Goal: Task Accomplishment & Management: Complete application form

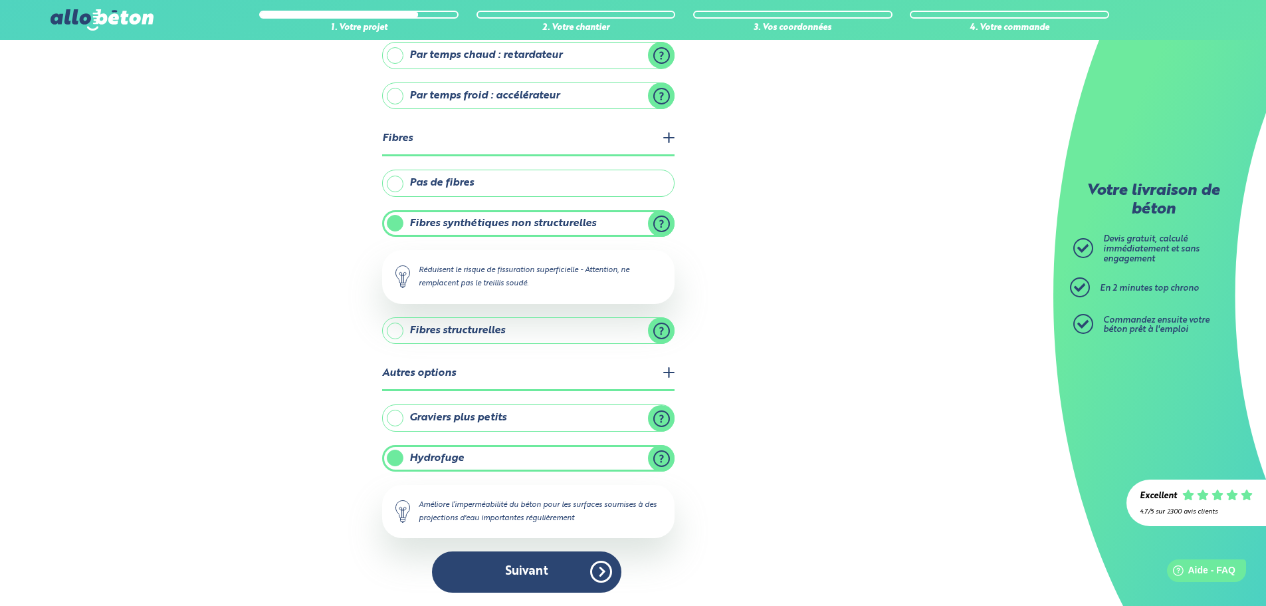
click at [554, 574] on button "Suivant" at bounding box center [526, 571] width 189 height 41
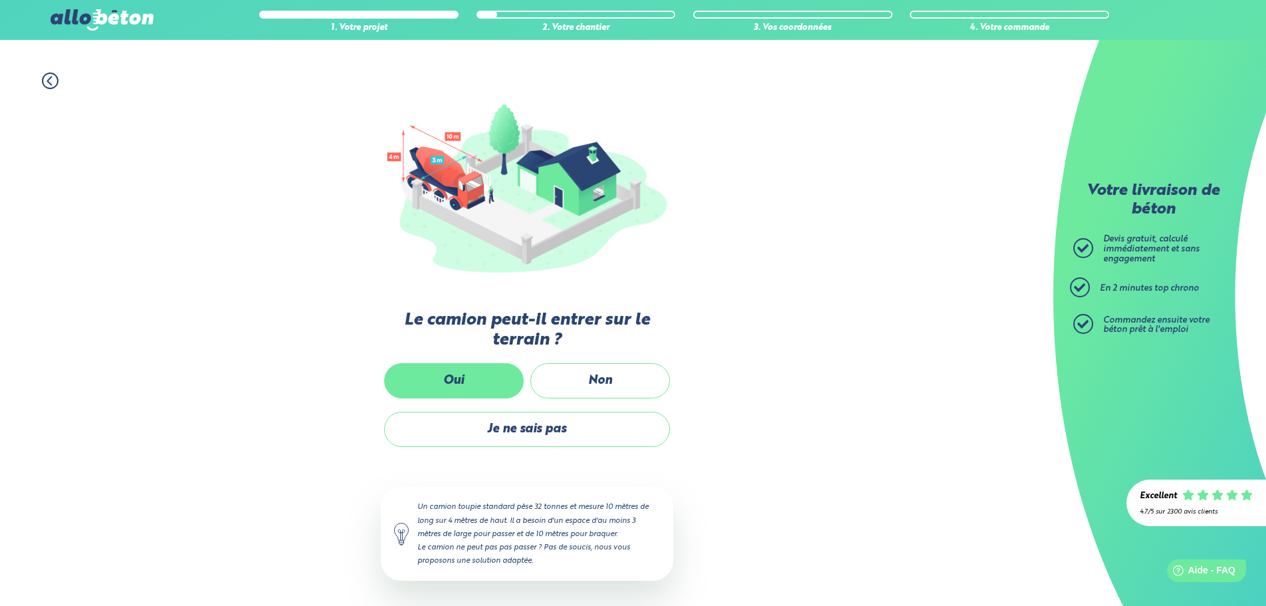
click at [477, 371] on label "Oui" at bounding box center [454, 380] width 140 height 35
click at [0, 0] on input "Oui" at bounding box center [0, 0] width 0 height 0
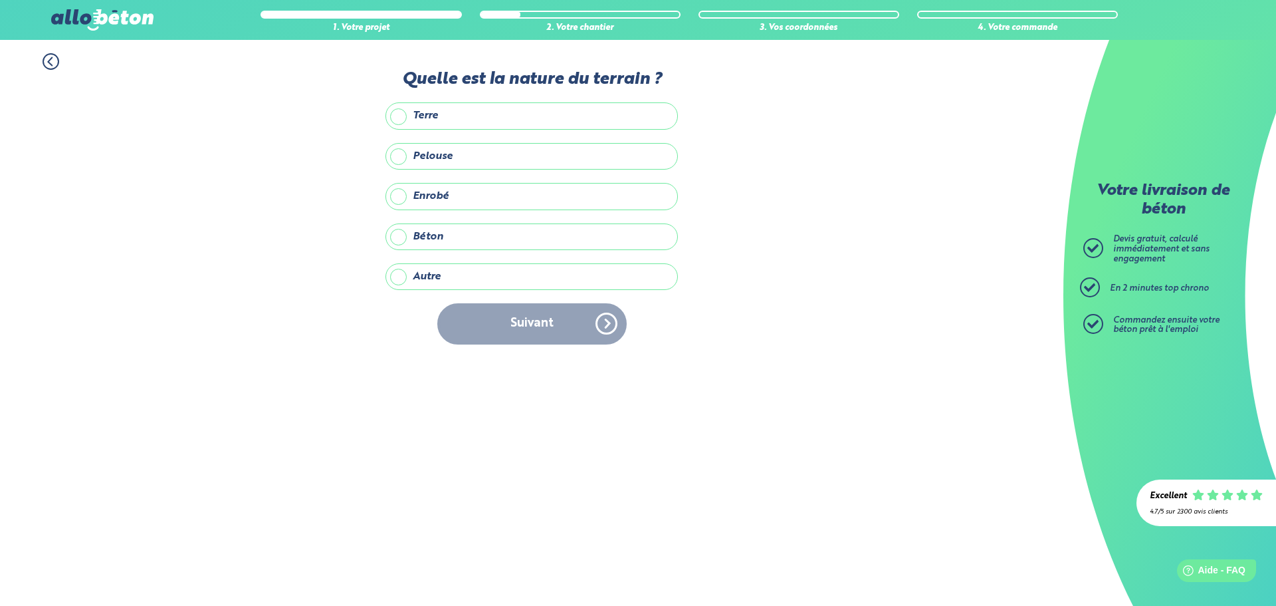
click at [429, 118] on label "Terre" at bounding box center [532, 115] width 292 height 27
click at [0, 0] on input "Terre" at bounding box center [0, 0] width 0 height 0
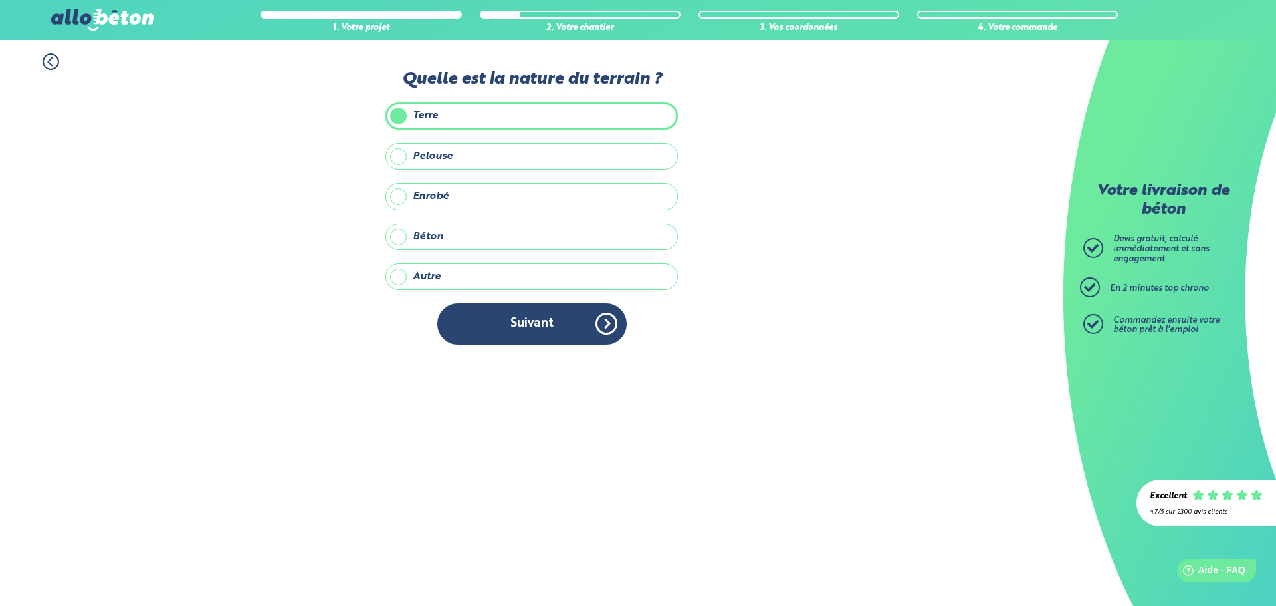
click at [429, 118] on label "Terre" at bounding box center [532, 115] width 292 height 27
click at [0, 0] on input "Terre" at bounding box center [0, 0] width 0 height 0
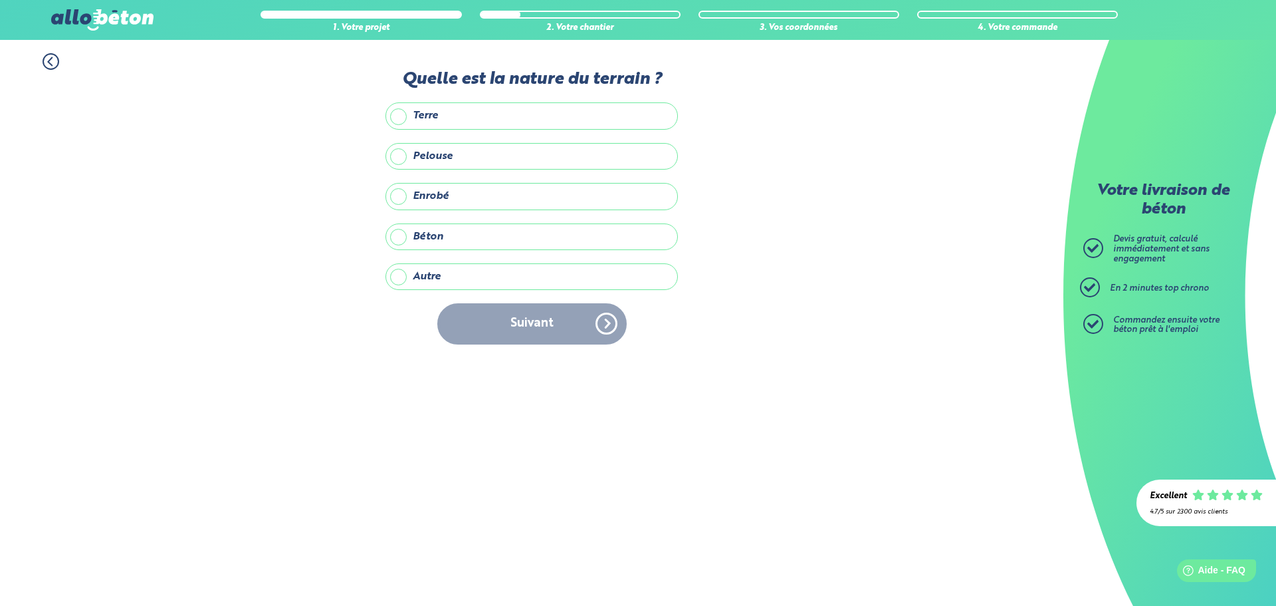
click at [425, 158] on label "Pelouse" at bounding box center [532, 156] width 292 height 27
click at [0, 0] on input "Pelouse" at bounding box center [0, 0] width 0 height 0
click at [522, 324] on button "Suivant" at bounding box center [531, 323] width 189 height 41
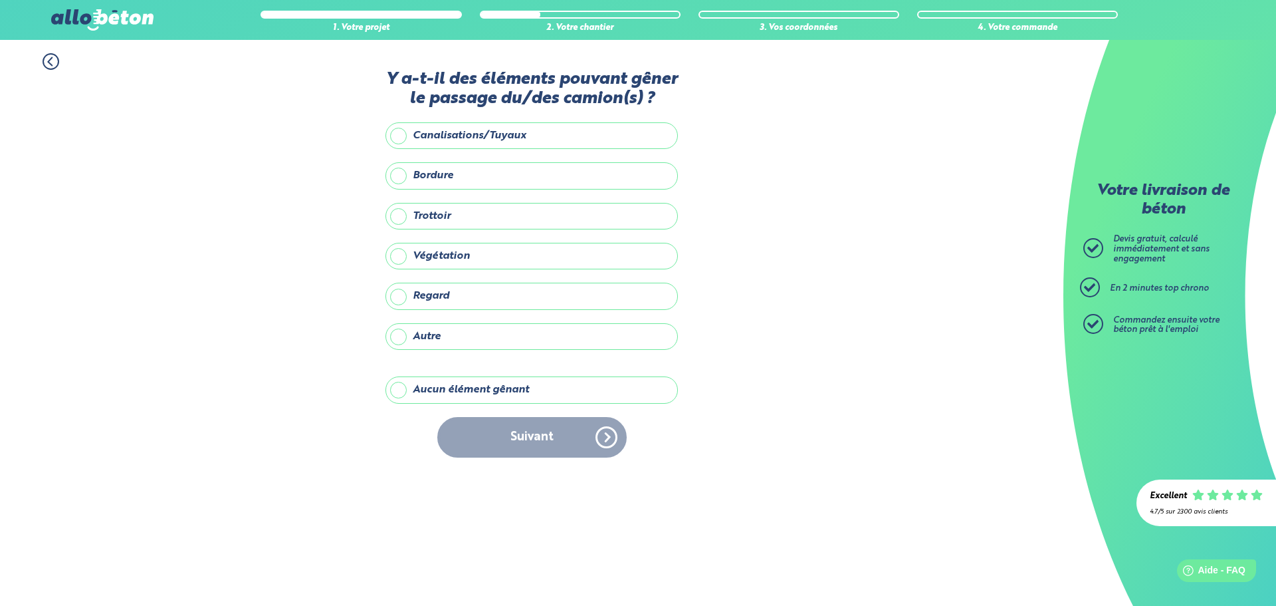
click at [437, 390] on label "Aucun élément gênant" at bounding box center [532, 389] width 292 height 27
click at [0, 0] on input "Aucun élément gênant" at bounding box center [0, 0] width 0 height 0
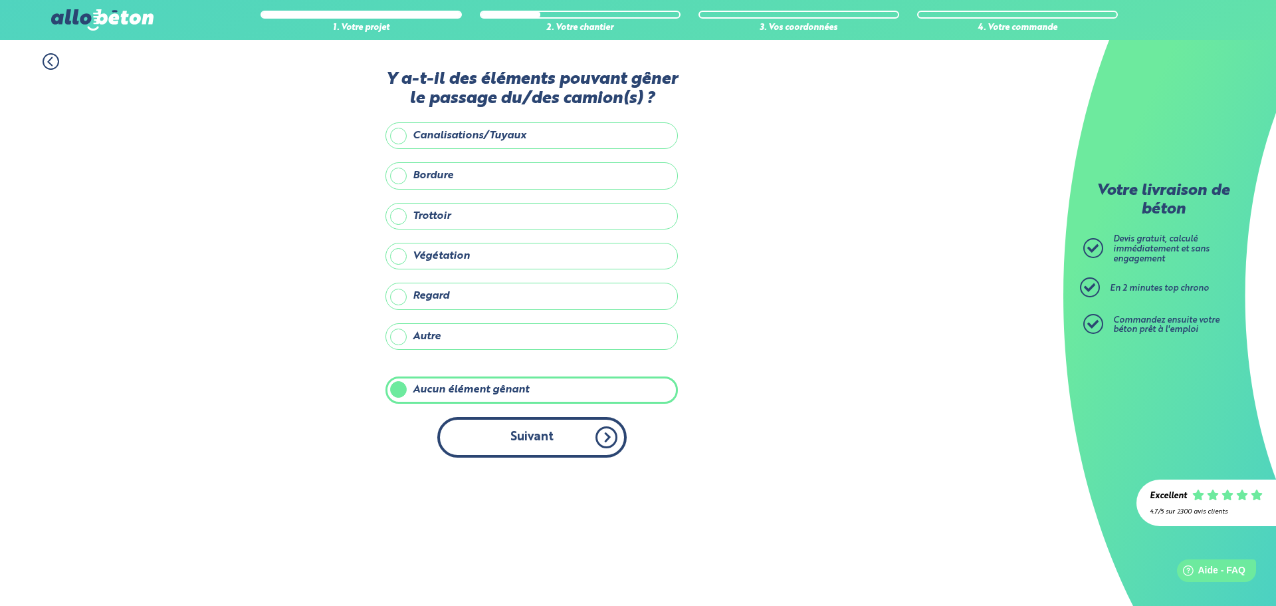
click at [484, 442] on button "Suivant" at bounding box center [531, 437] width 189 height 41
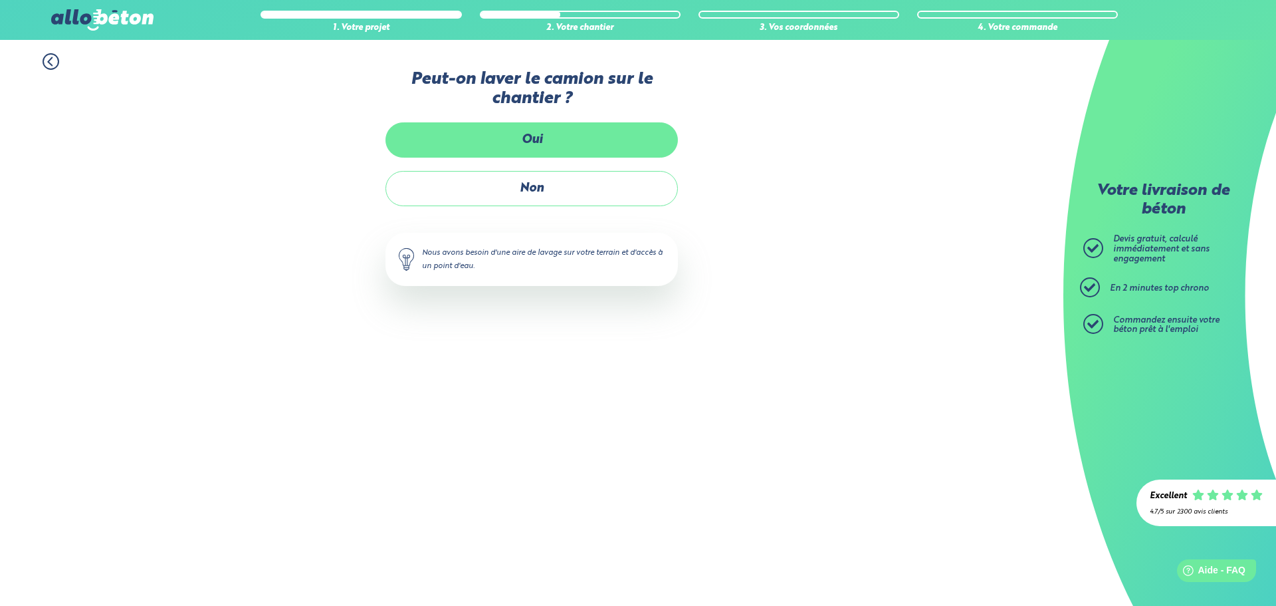
click at [501, 136] on label "Oui" at bounding box center [532, 139] width 292 height 35
click at [0, 0] on input "Oui" at bounding box center [0, 0] width 0 height 0
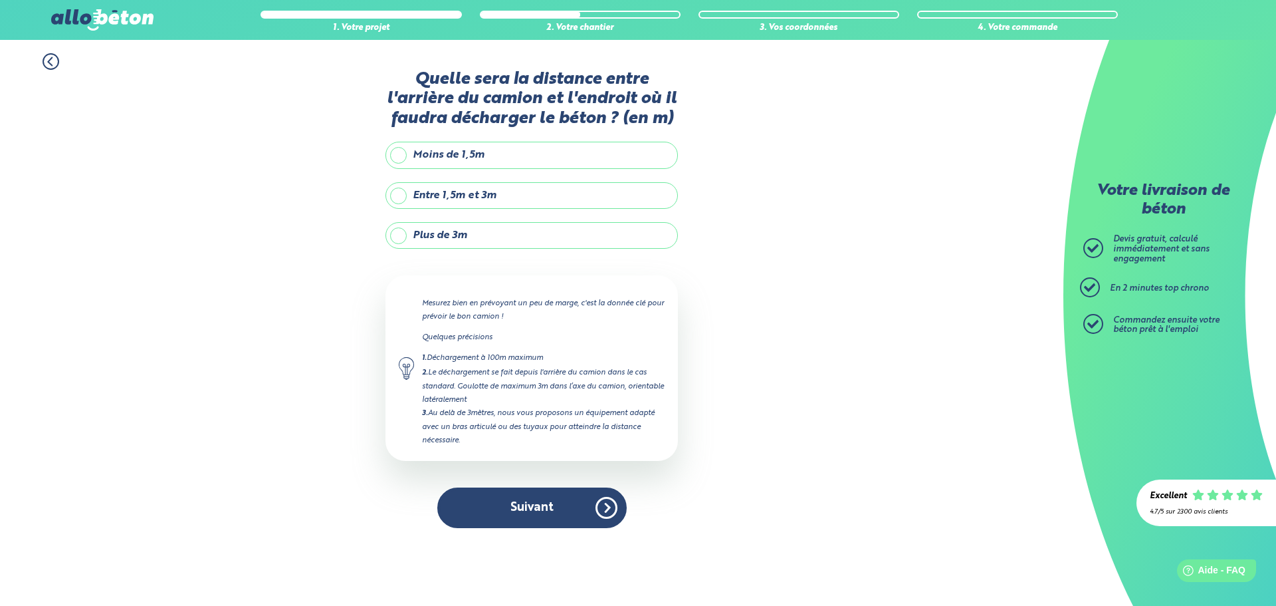
click at [469, 193] on label "Entre 1,5m et 3m" at bounding box center [532, 195] width 292 height 27
click at [0, 0] on input "Entre 1,5m et 3m" at bounding box center [0, 0] width 0 height 0
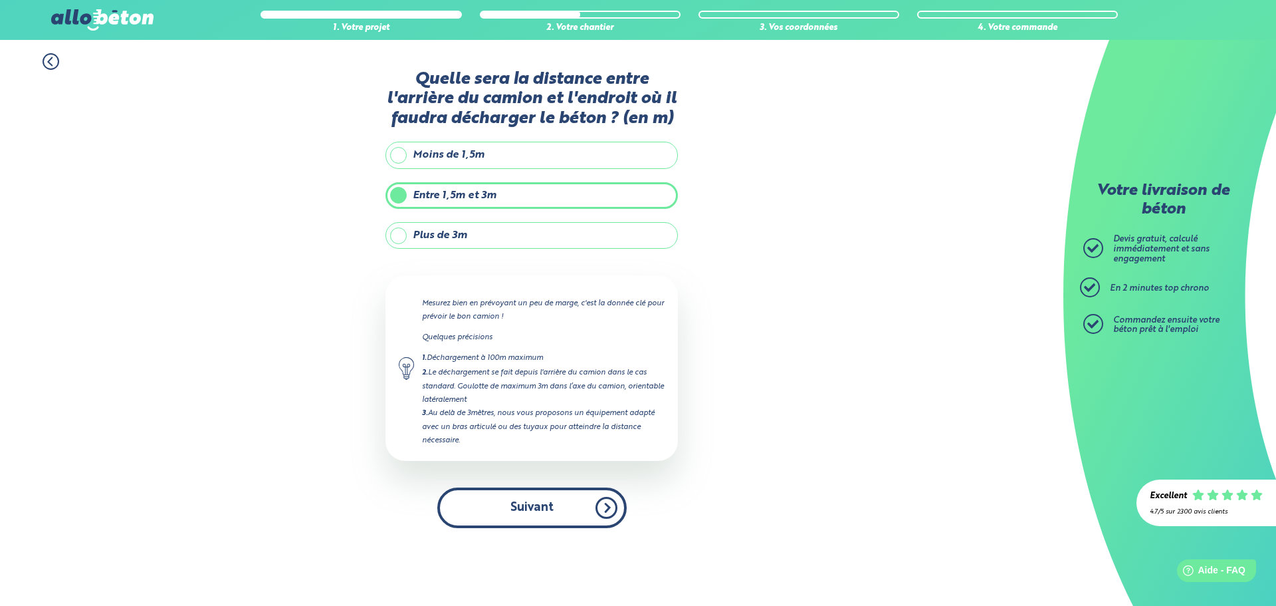
click at [513, 517] on button "Suivant" at bounding box center [531, 507] width 189 height 41
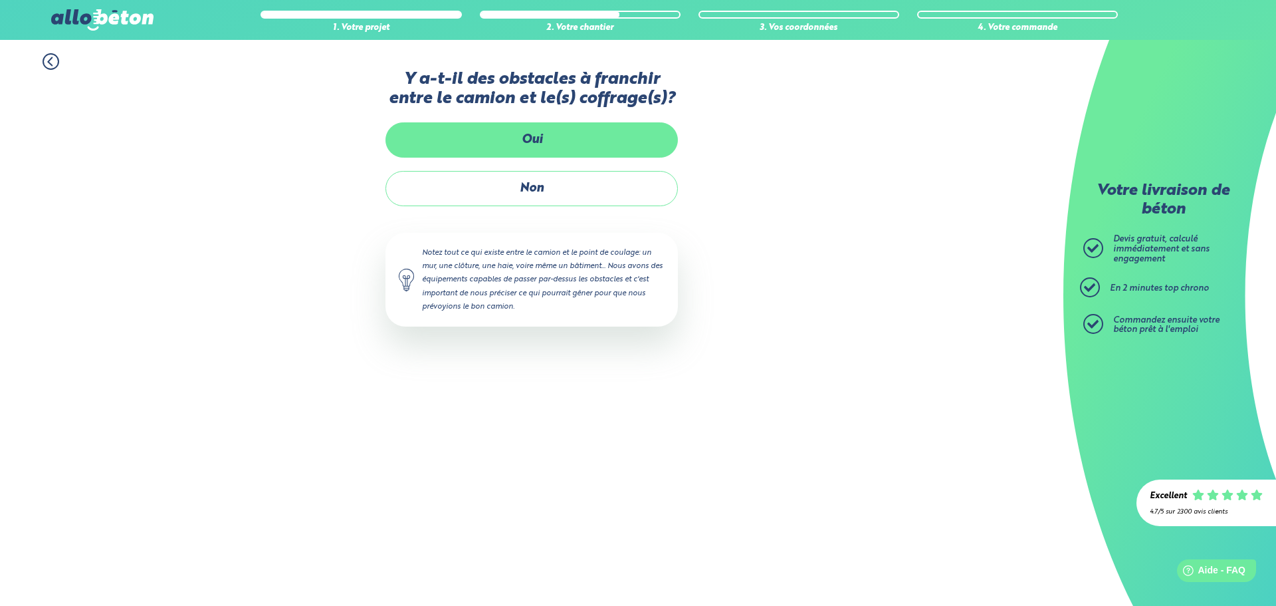
click at [483, 153] on label "Oui" at bounding box center [532, 139] width 292 height 35
click at [0, 0] on input "Oui" at bounding box center [0, 0] width 0 height 0
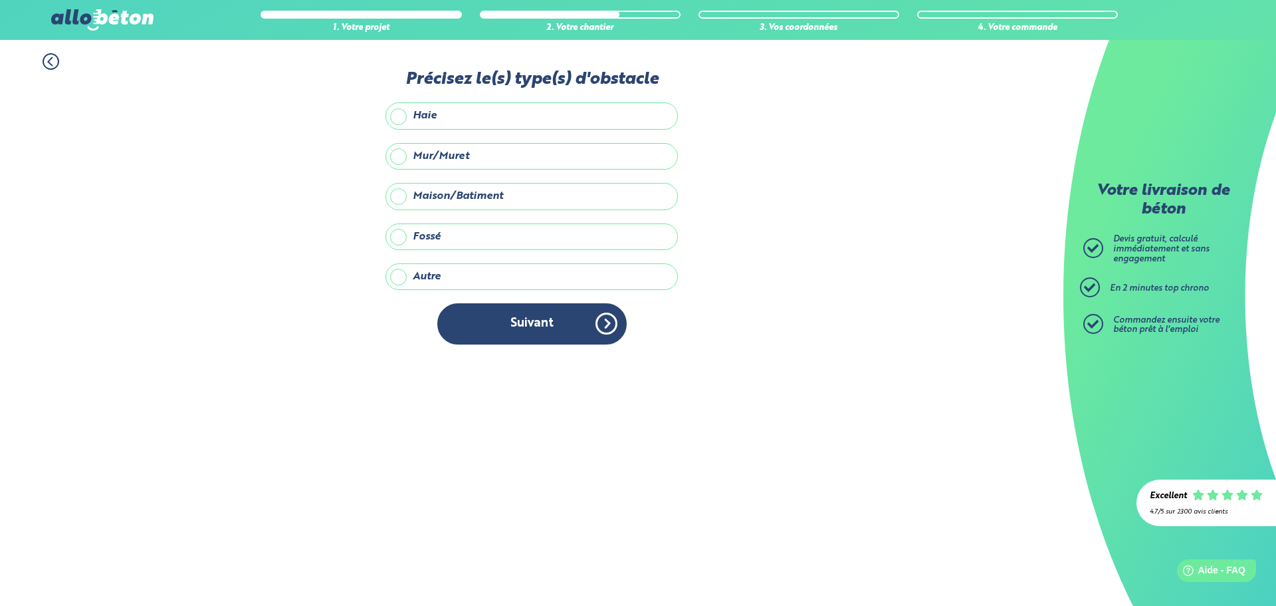
click at [530, 33] on div "1. Votre projet 2. Votre chantier 3. Vos coordonnées 4. Votre commande 09 72 55…" at bounding box center [638, 20] width 1276 height 40
click at [51, 66] on icon at bounding box center [51, 61] width 17 height 17
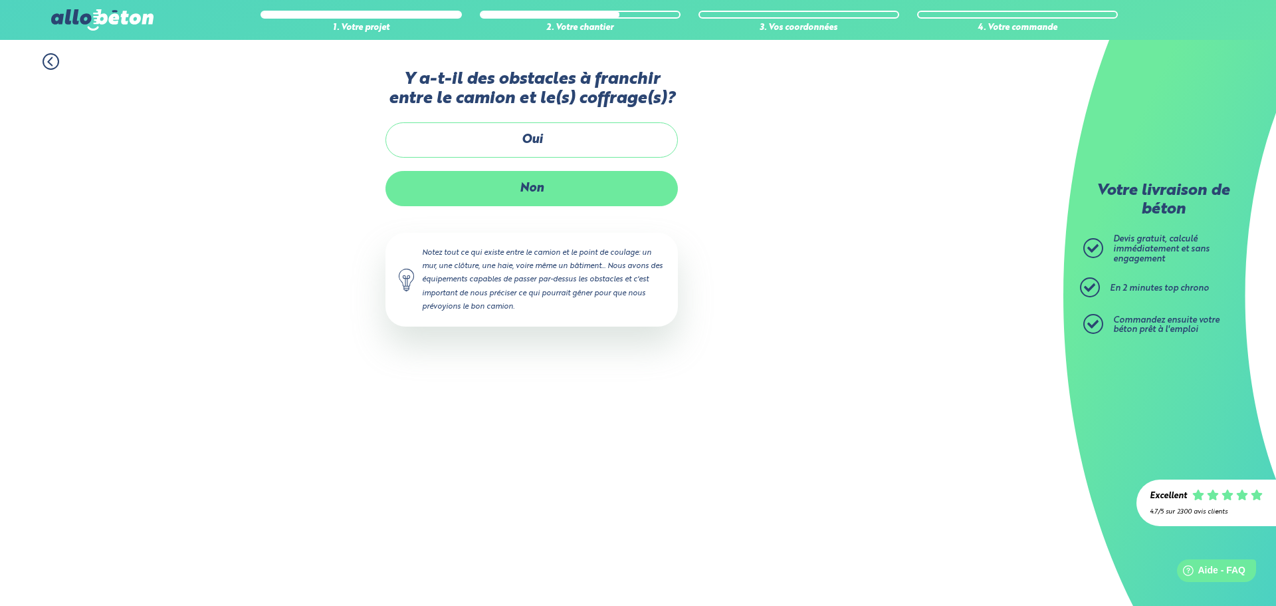
click at [509, 232] on div "Y a-t-il des obstacles à franchir entre le camion et le(s) coffrage(s)? Oui Non…" at bounding box center [532, 211] width 292 height 283
click at [507, 200] on label "Non" at bounding box center [532, 188] width 292 height 35
click at [0, 0] on input "Non" at bounding box center [0, 0] width 0 height 0
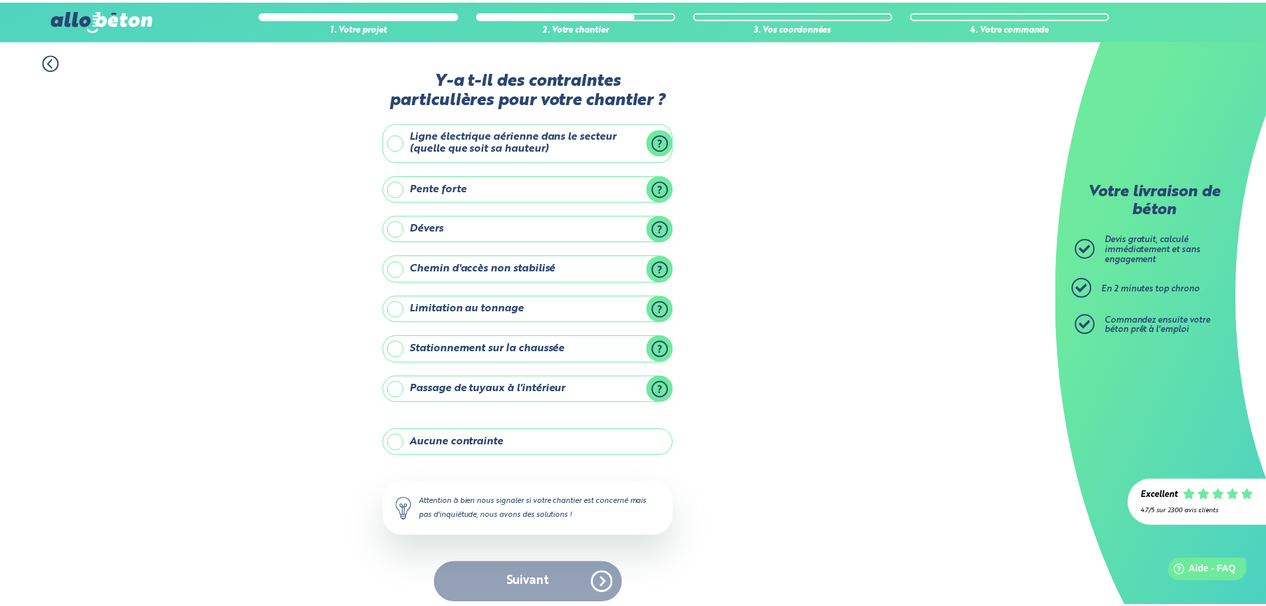
scroll to position [11, 0]
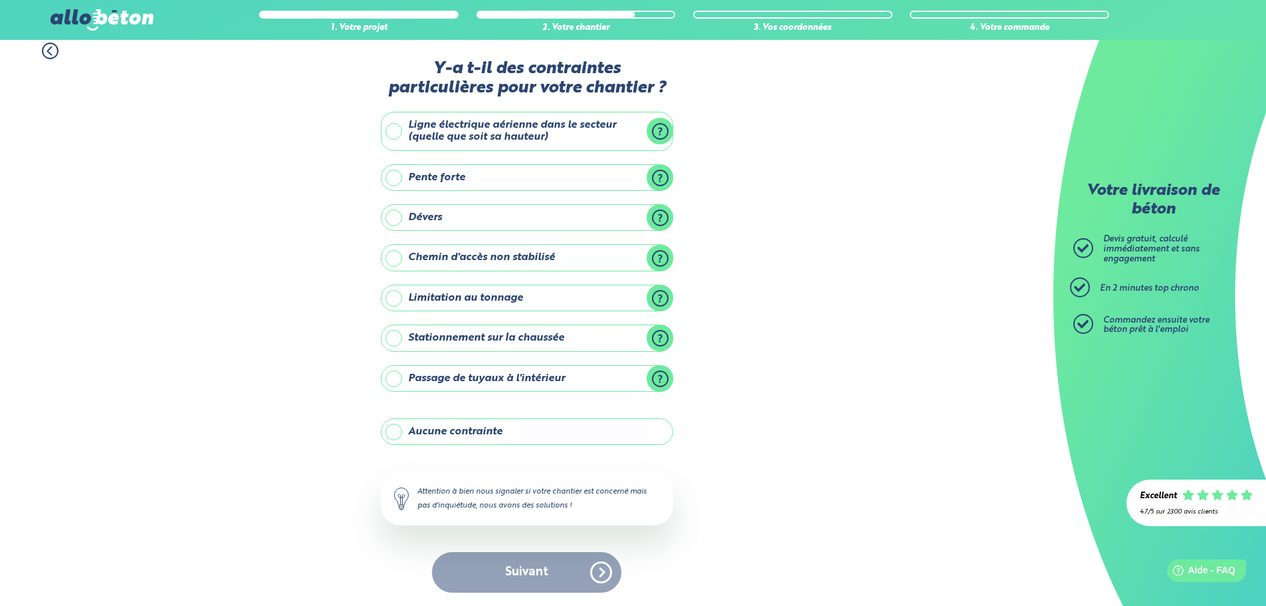
click at [435, 441] on label "Aucune contrainte" at bounding box center [527, 431] width 292 height 27
click at [0, 0] on input "Aucune contrainte" at bounding box center [0, 0] width 0 height 0
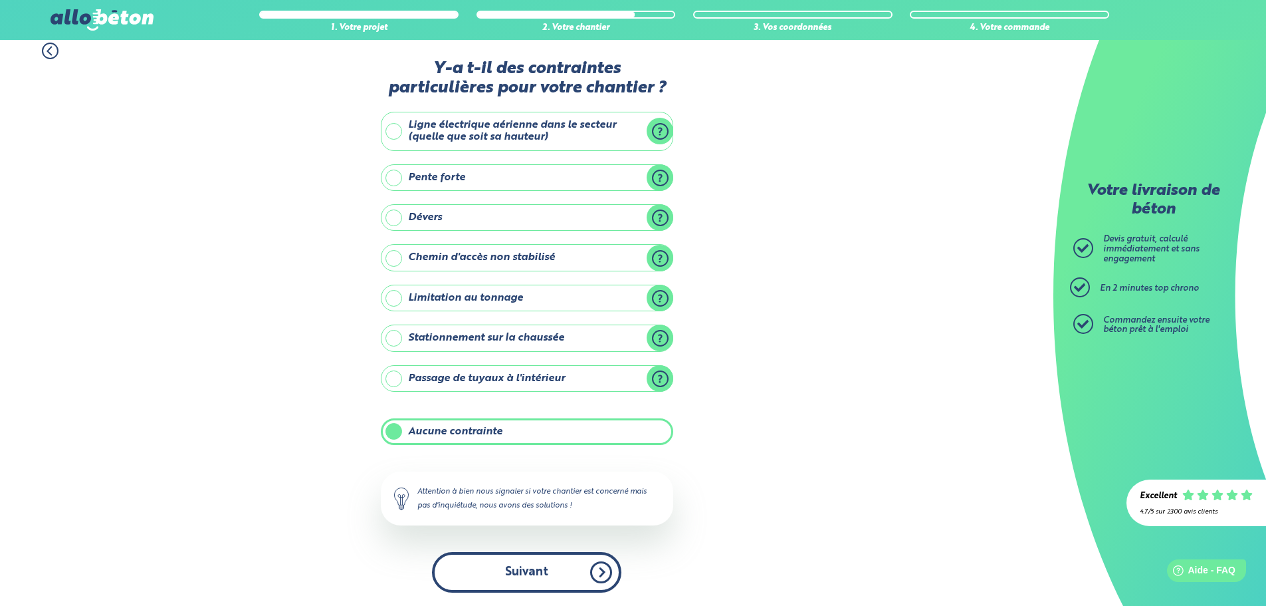
click at [508, 567] on button "Suivant" at bounding box center [526, 572] width 189 height 41
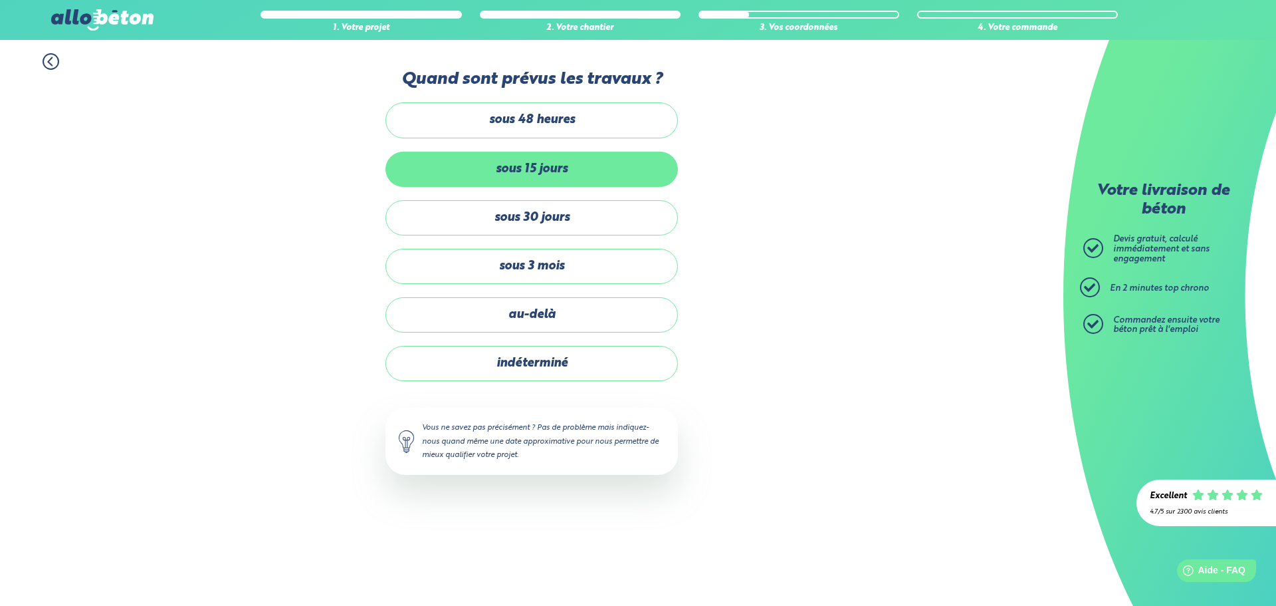
click at [547, 164] on label "sous 15 jours" at bounding box center [532, 169] width 292 height 35
click at [0, 0] on input "sous 15 jours" at bounding box center [0, 0] width 0 height 0
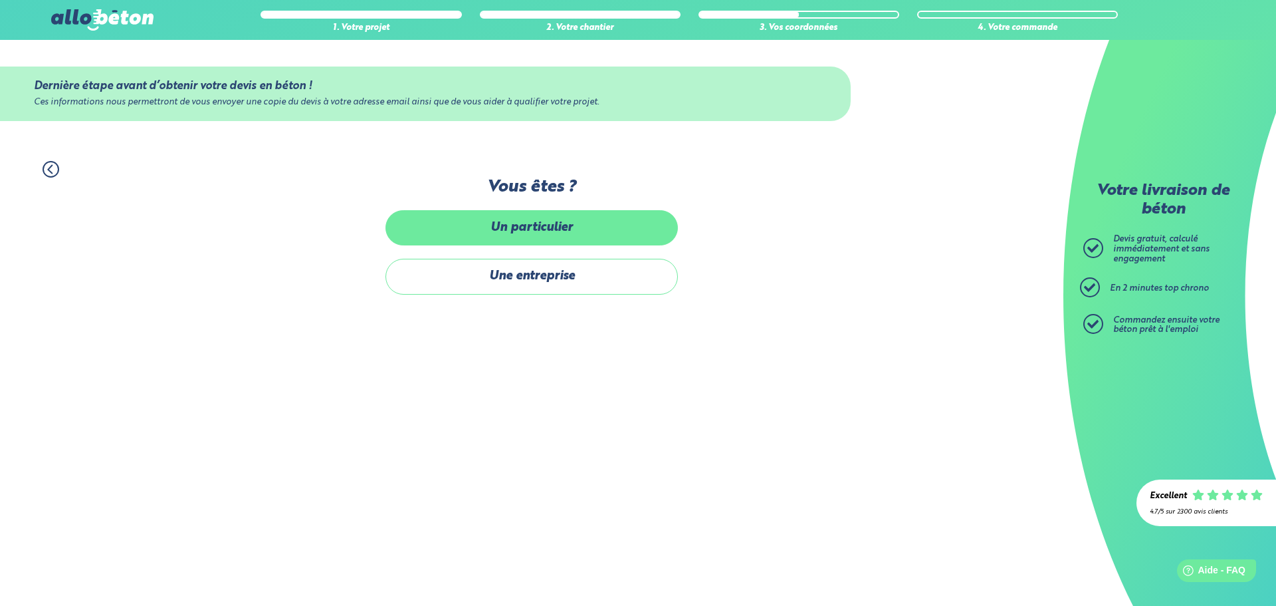
click at [520, 239] on label "Un particulier" at bounding box center [532, 227] width 292 height 35
click at [0, 0] on input "Un particulier" at bounding box center [0, 0] width 0 height 0
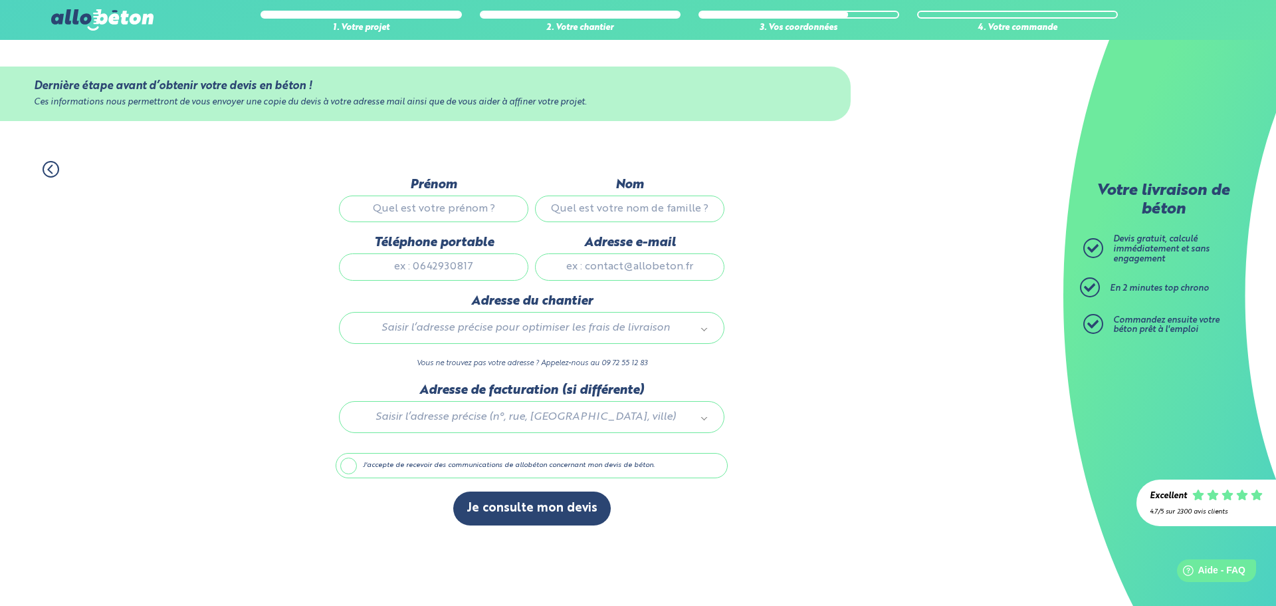
click at [471, 215] on input "Prénom" at bounding box center [433, 208] width 189 height 27
type input "[PERSON_NAME]"
type input "0695468805"
type input "[EMAIL_ADDRESS][DOMAIN_NAME]"
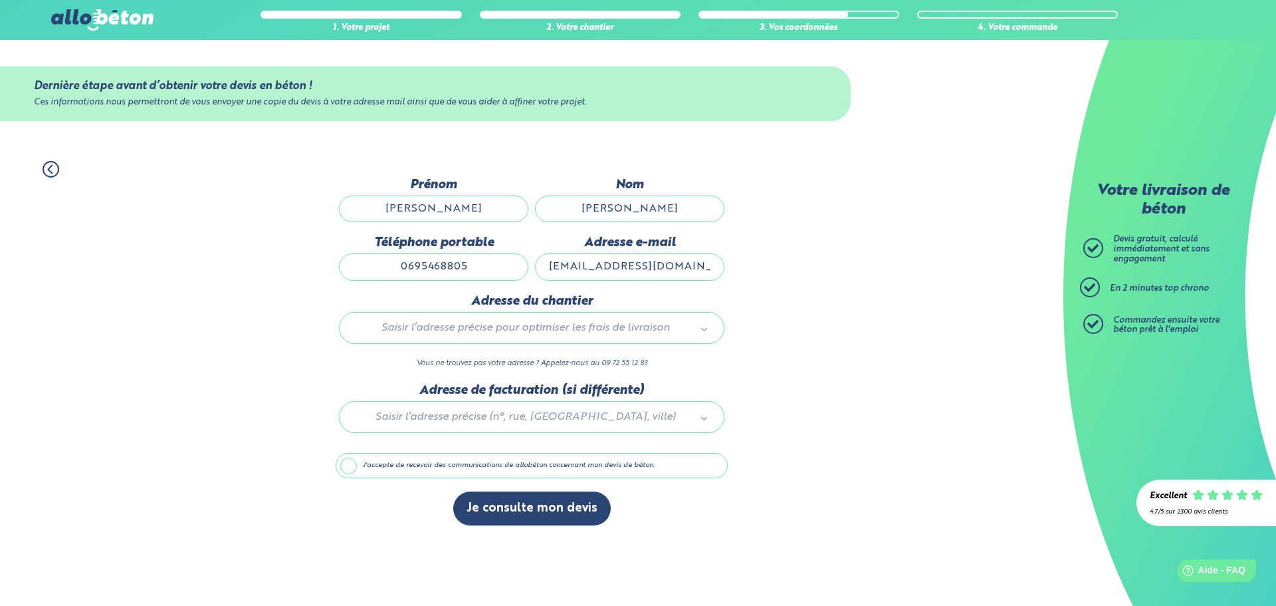
type input "[STREET_ADDRESS]"
drag, startPoint x: 477, startPoint y: 266, endPoint x: 385, endPoint y: 266, distance: 91.7
click at [386, 266] on input "0695468805" at bounding box center [433, 266] width 189 height 27
click at [453, 491] on button "Je consulte mon devis" at bounding box center [532, 508] width 158 height 34
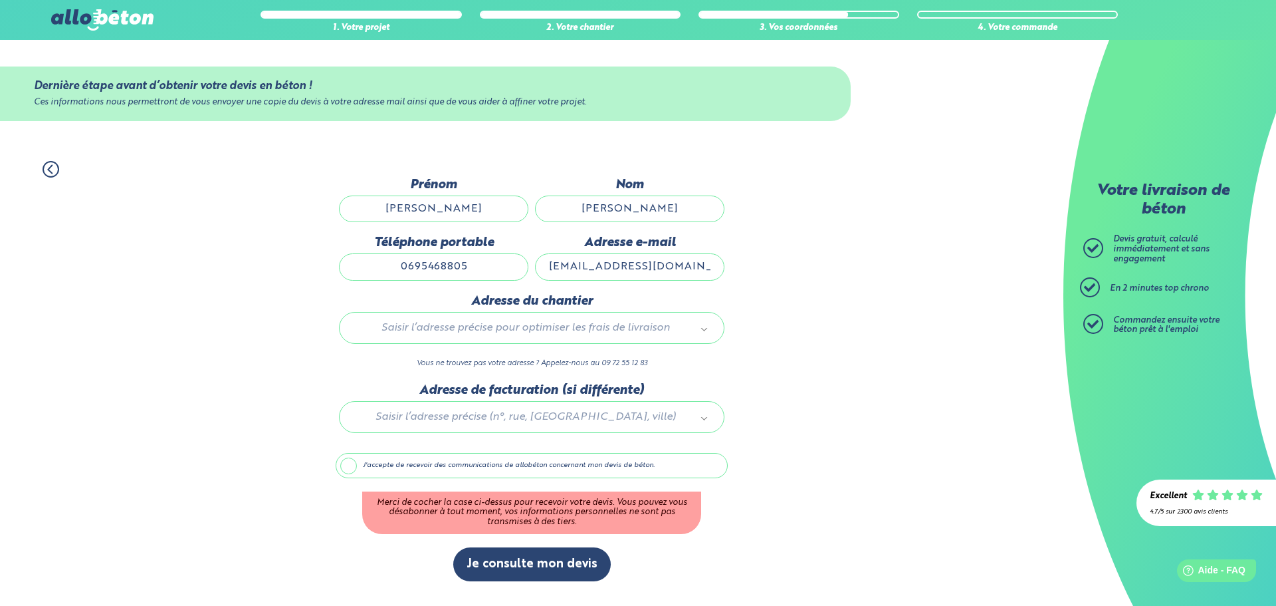
click at [460, 260] on input "0695468805" at bounding box center [433, 266] width 189 height 27
drag, startPoint x: 477, startPoint y: 265, endPoint x: 349, endPoint y: 265, distance: 127.6
click at [373, 267] on input "0695468805" at bounding box center [433, 266] width 189 height 27
click at [908, 355] on div "1. Votre projet 2. Votre chantier 3. Vos coordonnées 4. Votre commande Dernière…" at bounding box center [532, 371] width 1064 height 447
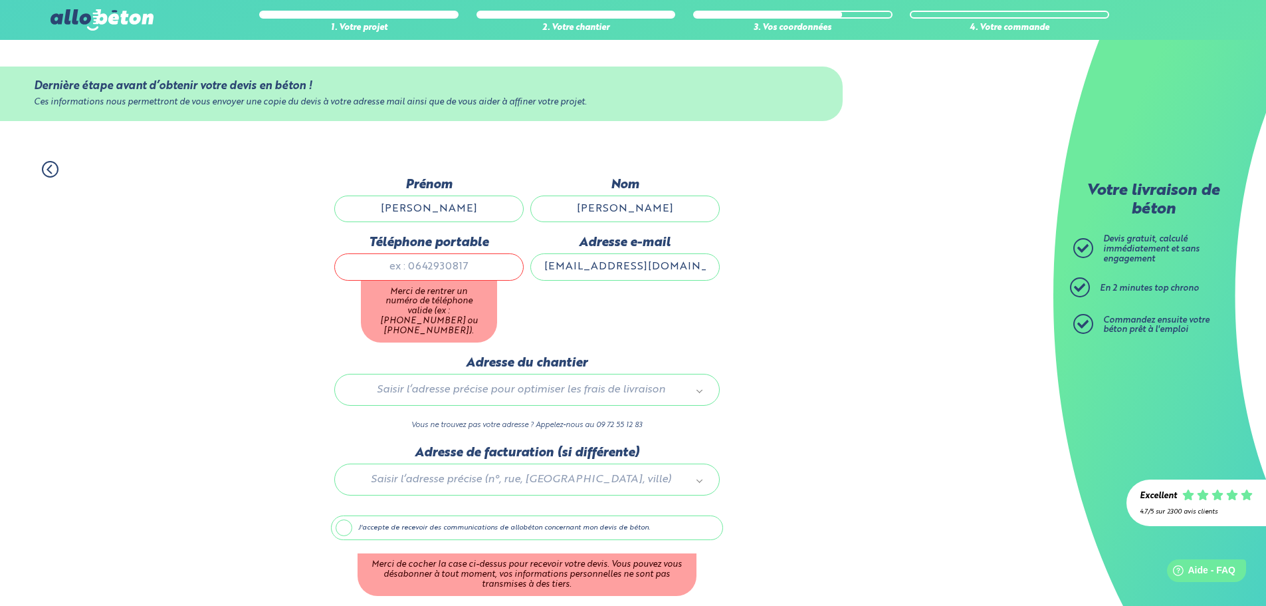
click at [409, 277] on input "Téléphone portable" at bounding box center [428, 266] width 189 height 27
type input "0695468805"
type input "[STREET_ADDRESS]"
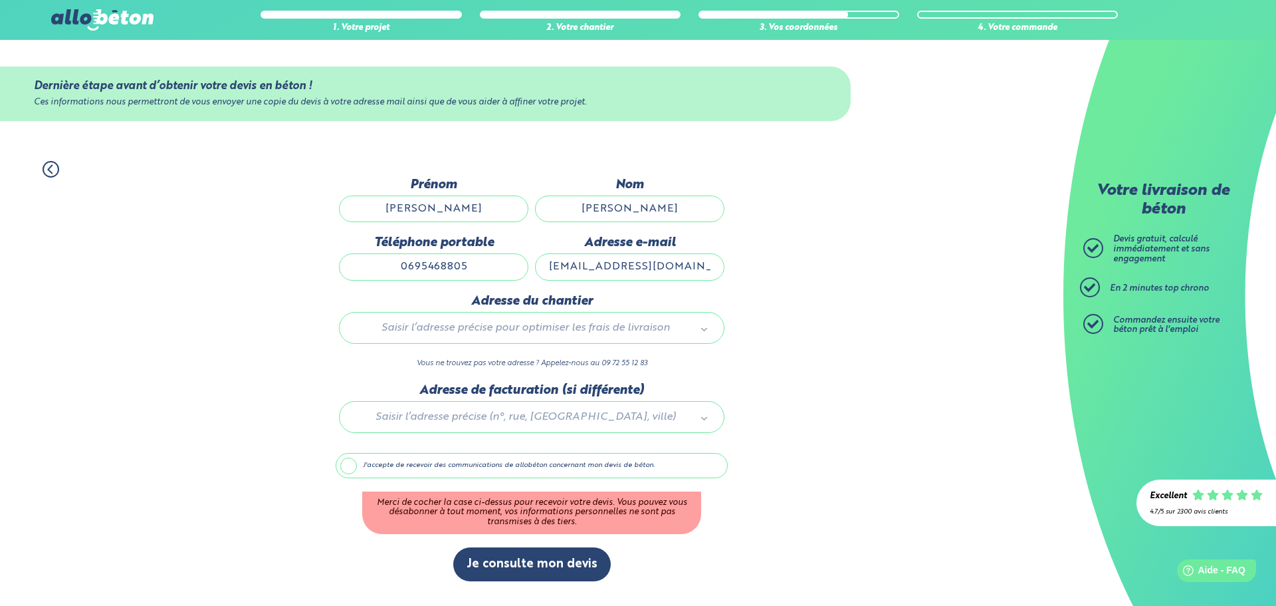
drag, startPoint x: 467, startPoint y: 266, endPoint x: 480, endPoint y: 275, distance: 15.9
click at [467, 266] on input "0695468805" at bounding box center [433, 266] width 189 height 27
click at [467, 267] on input "0695468805" at bounding box center [433, 266] width 189 height 27
drag, startPoint x: 457, startPoint y: 267, endPoint x: 483, endPoint y: 266, distance: 25.9
click at [483, 266] on input "0695468805" at bounding box center [433, 266] width 189 height 27
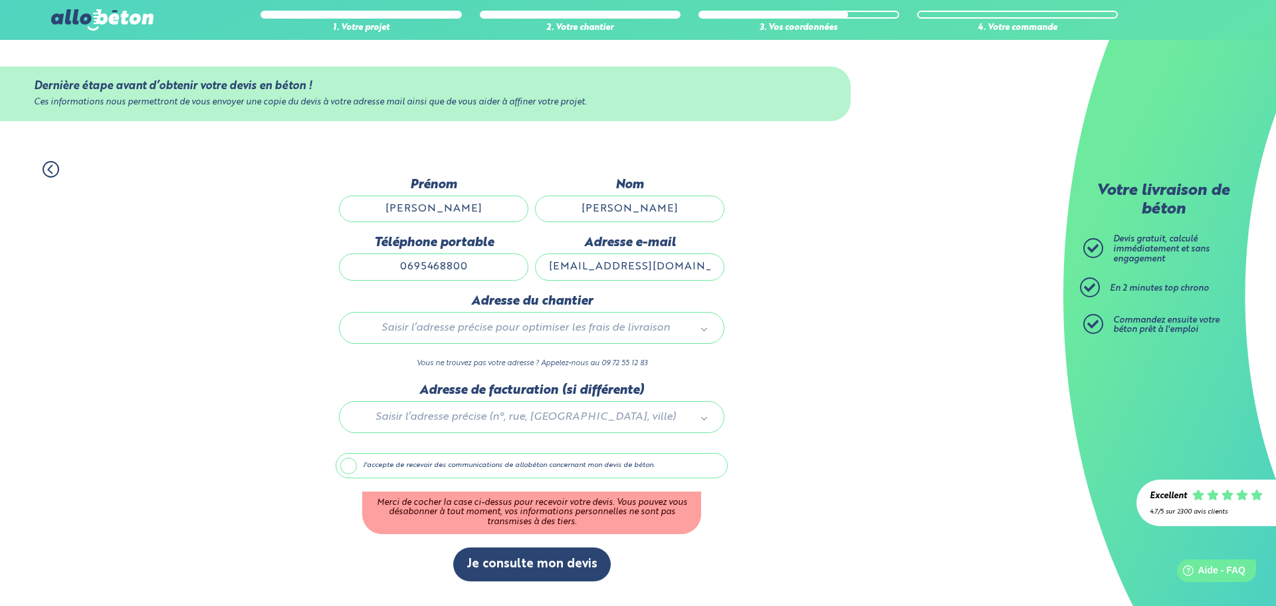
type input "0695468800"
click at [964, 344] on div "1. Votre projet 2. Votre chantier 3. Vos coordonnées 4. Votre commande Dernière…" at bounding box center [532, 371] width 1064 height 447
click at [491, 356] on input "text" at bounding box center [532, 356] width 366 height 19
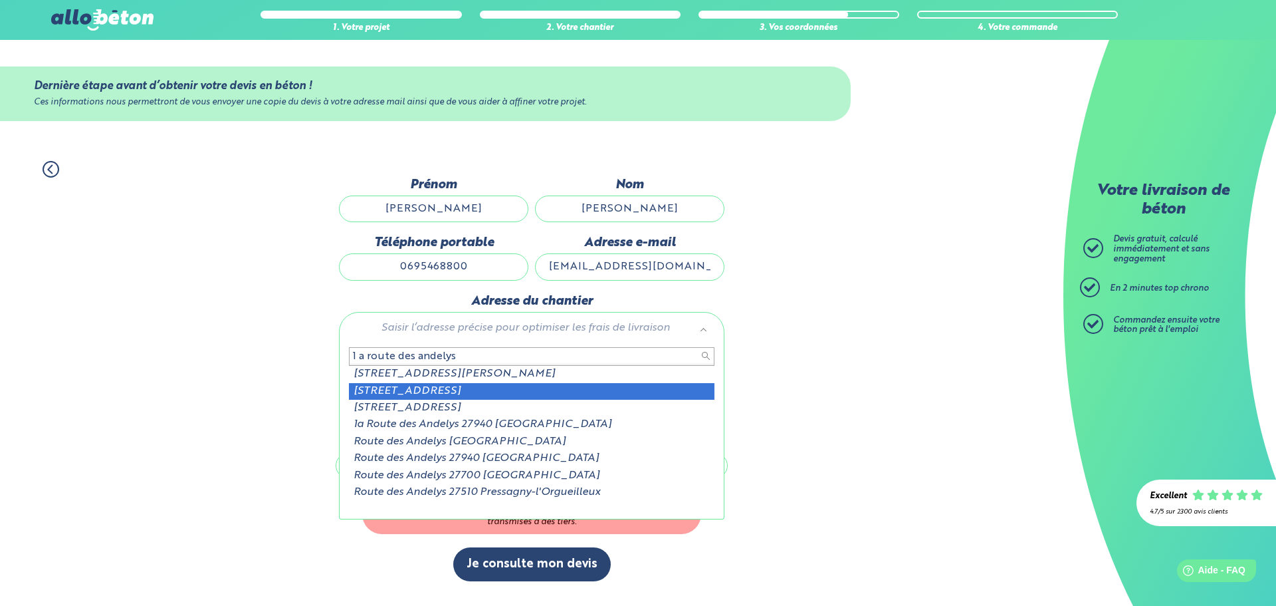
type input "1 a route des andelys"
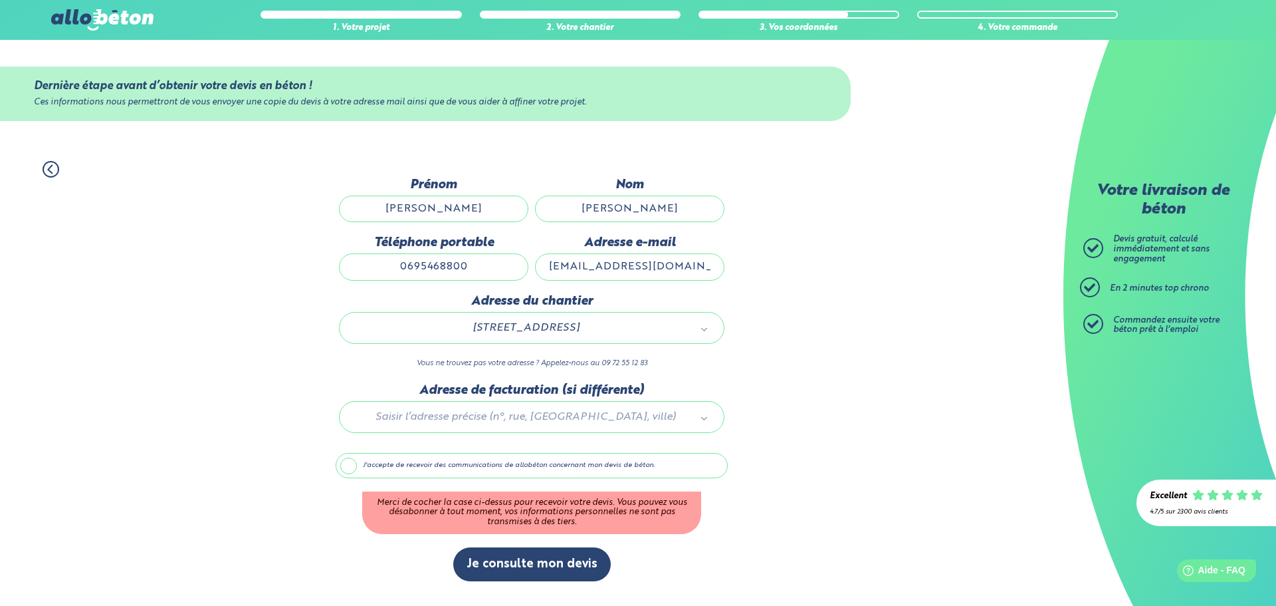
click at [536, 425] on div at bounding box center [532, 414] width 392 height 63
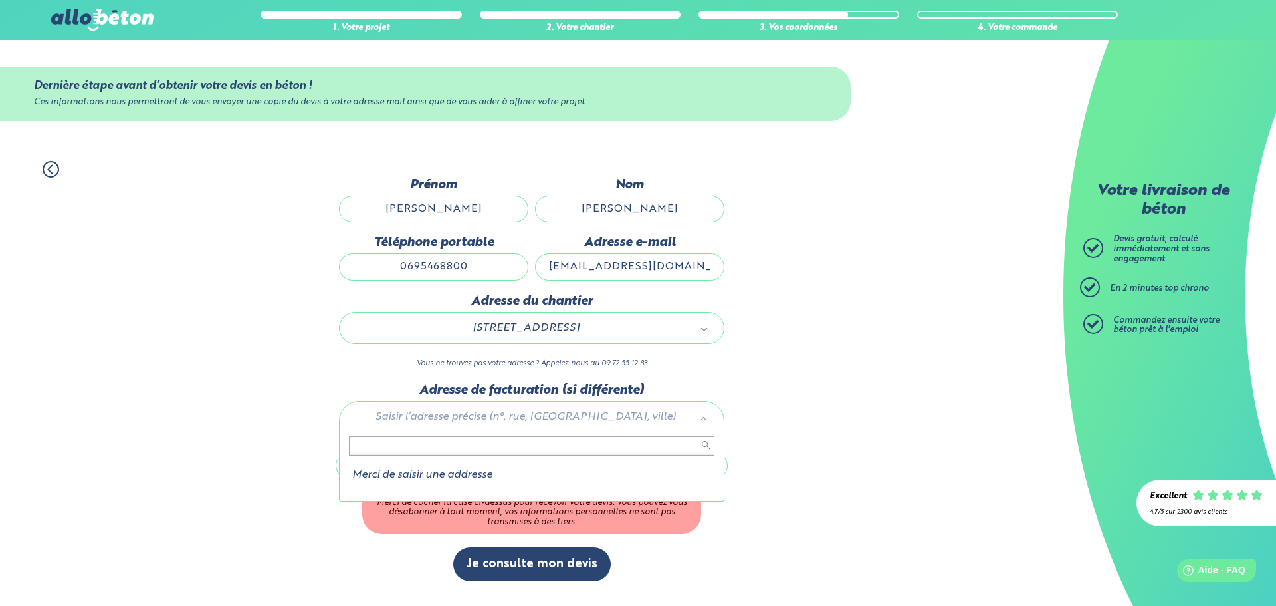
click at [459, 451] on input "text" at bounding box center [532, 445] width 366 height 19
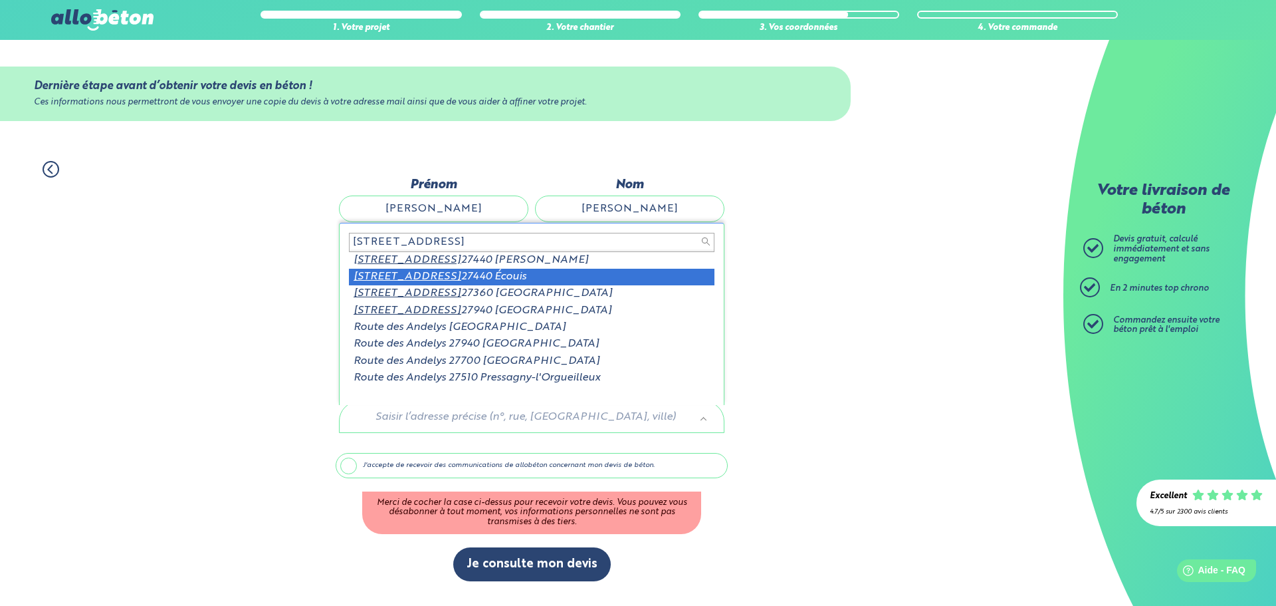
type input "[STREET_ADDRESS]"
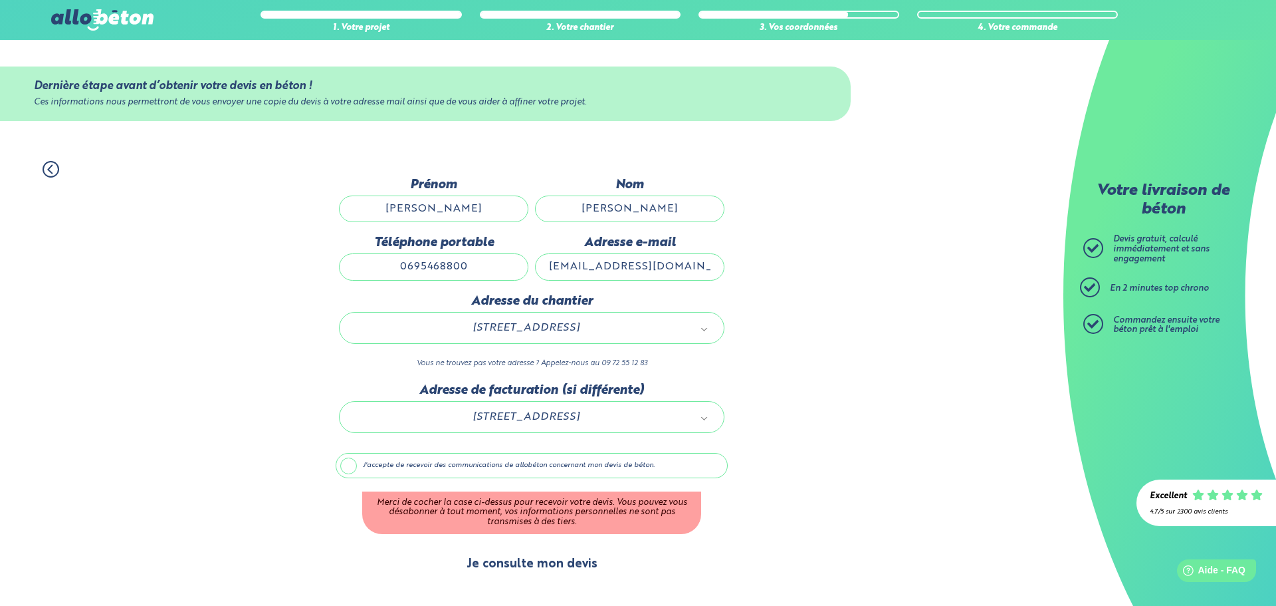
click at [520, 570] on button "Je consulte mon devis" at bounding box center [532, 564] width 158 height 34
click at [362, 469] on label "J'accepte de recevoir des communications de allobéton concernant mon devis de b…" at bounding box center [532, 465] width 392 height 25
click at [0, 0] on input "J'accepte de recevoir des communications de allobéton concernant mon devis de b…" at bounding box center [0, 0] width 0 height 0
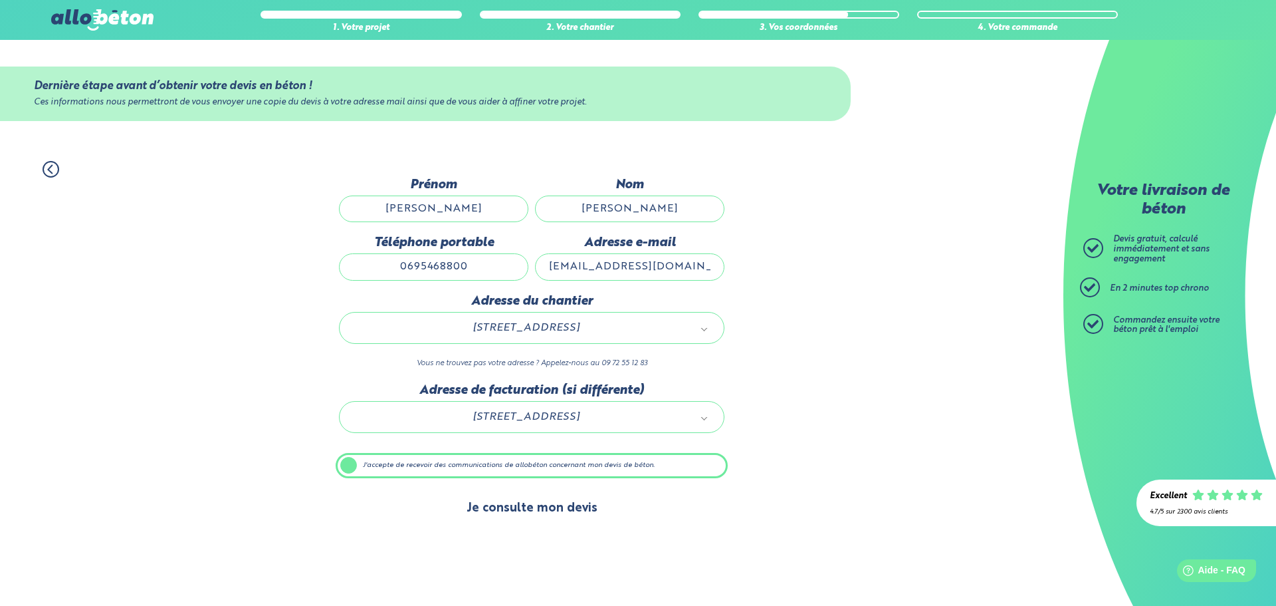
click at [531, 502] on button "Je consulte mon devis" at bounding box center [532, 508] width 158 height 34
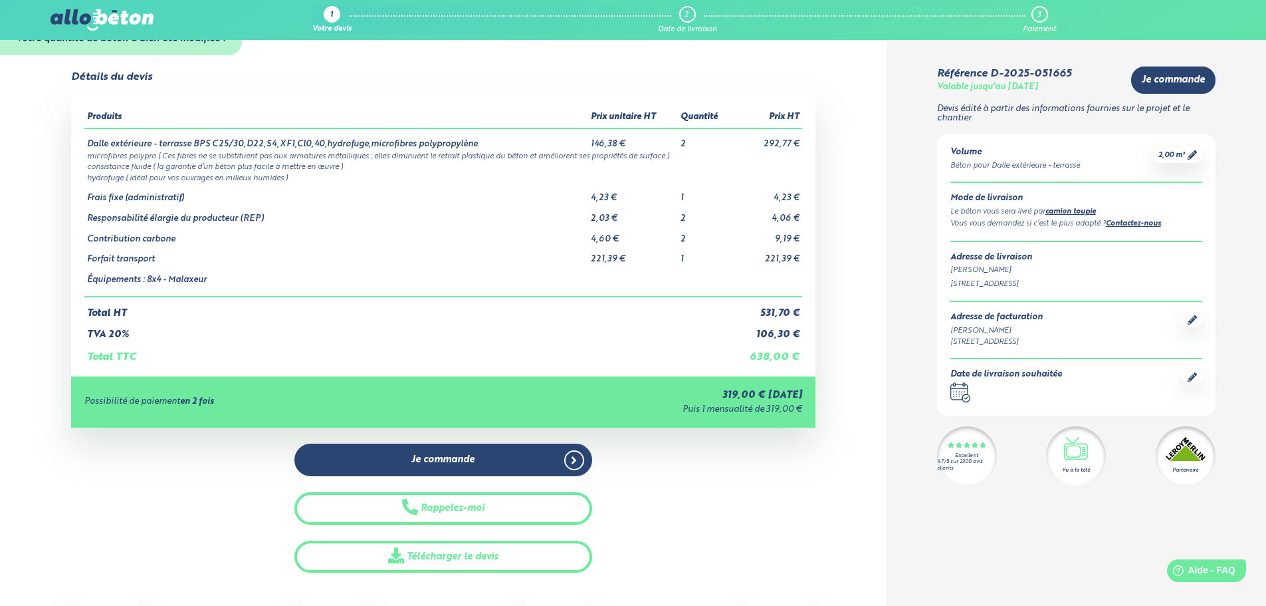
scroll to position [66, 0]
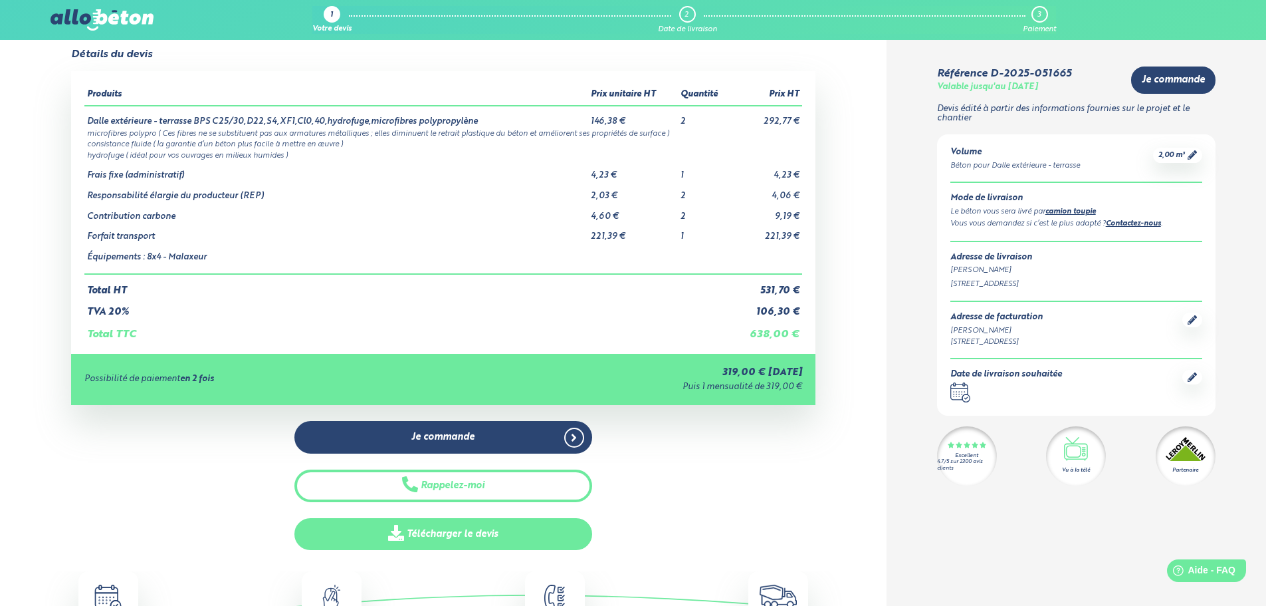
click at [458, 536] on link "Télécharger le devis" at bounding box center [443, 534] width 298 height 33
